Goal: Transaction & Acquisition: Purchase product/service

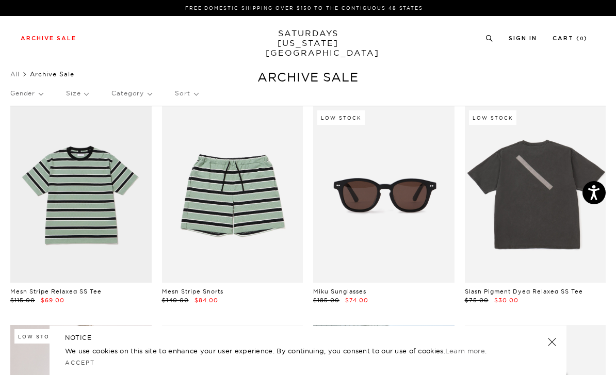
click at [315, 40] on link "SATURDAYS NEW YORK CITY" at bounding box center [307, 42] width 85 height 29
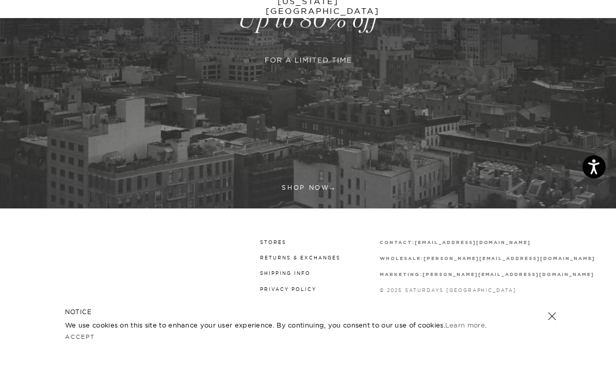
scroll to position [207, 0]
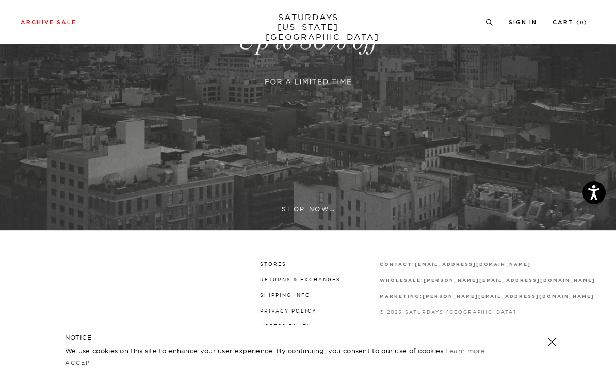
click at [314, 206] on link at bounding box center [308, 41] width 616 height 377
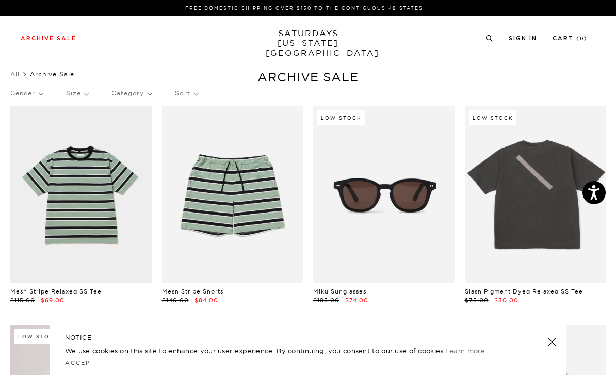
click at [138, 98] on p "Category" at bounding box center [131, 93] width 40 height 24
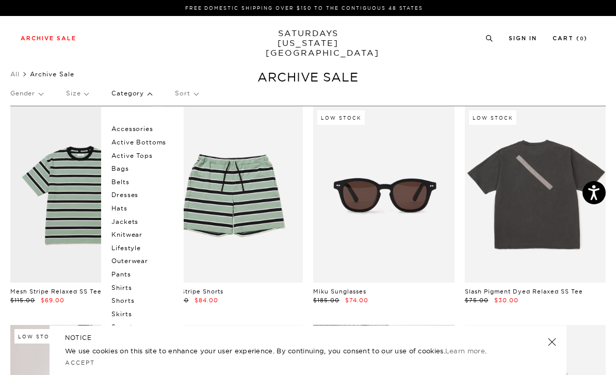
click at [129, 284] on p "Shirts" at bounding box center [142, 287] width 62 height 13
click at [82, 230] on link at bounding box center [80, 194] width 141 height 176
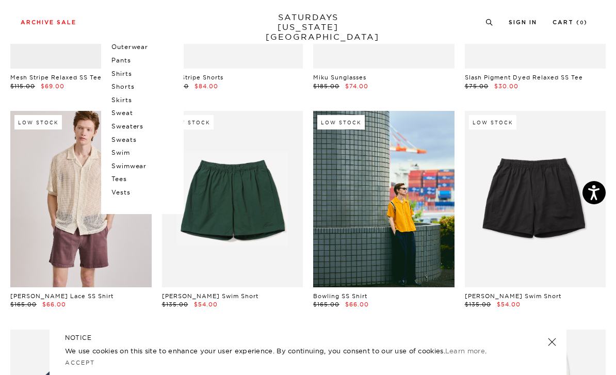
scroll to position [212, 0]
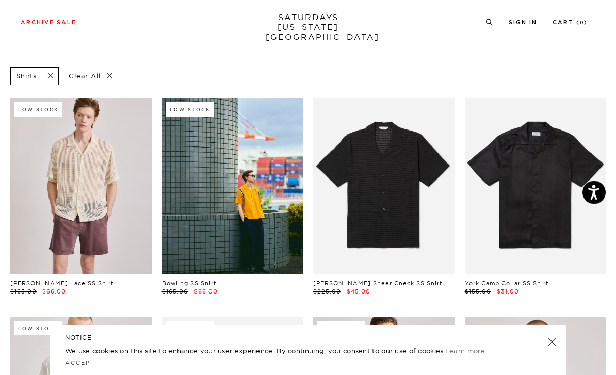
scroll to position [43, 0]
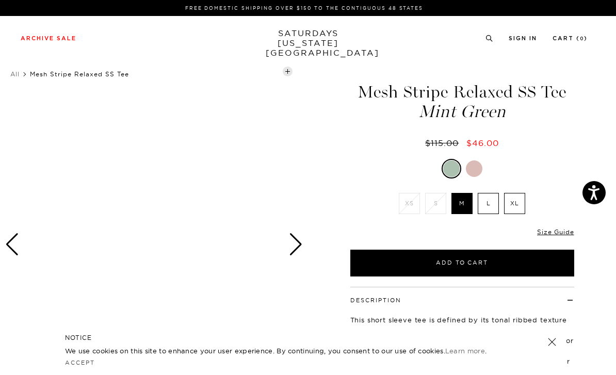
click at [300, 254] on div "Next slide" at bounding box center [296, 244] width 14 height 23
click at [302, 247] on div "Next slide" at bounding box center [296, 244] width 14 height 23
click at [296, 243] on div "Next slide" at bounding box center [296, 244] width 14 height 23
click at [307, 236] on div at bounding box center [154, 244] width 308 height 385
click at [15, 240] on div "Previous slide" at bounding box center [12, 244] width 14 height 23
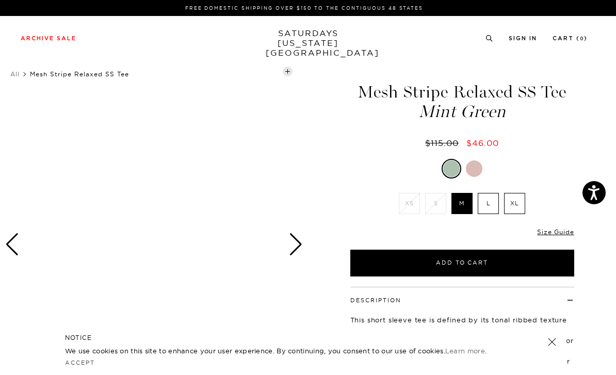
click at [15, 240] on div "Previous slide" at bounding box center [12, 244] width 14 height 23
